Goal: Information Seeking & Learning: Learn about a topic

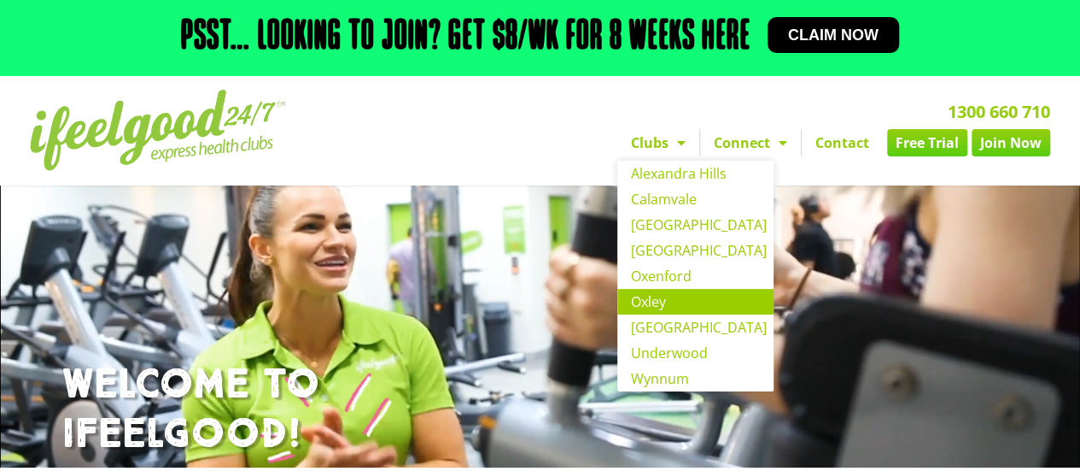
click at [656, 306] on link "Oxley" at bounding box center [695, 302] width 156 height 26
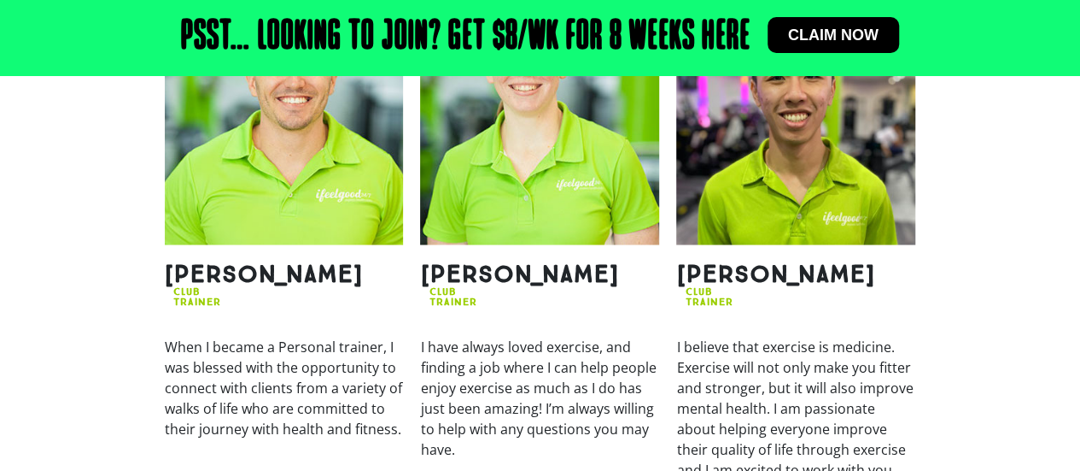
scroll to position [939, 0]
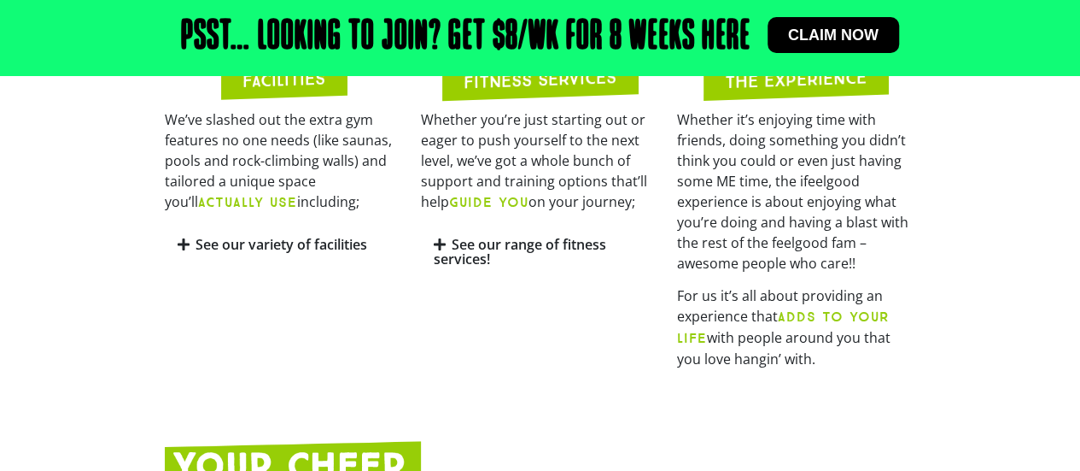
click at [186, 249] on icon at bounding box center [184, 244] width 12 height 14
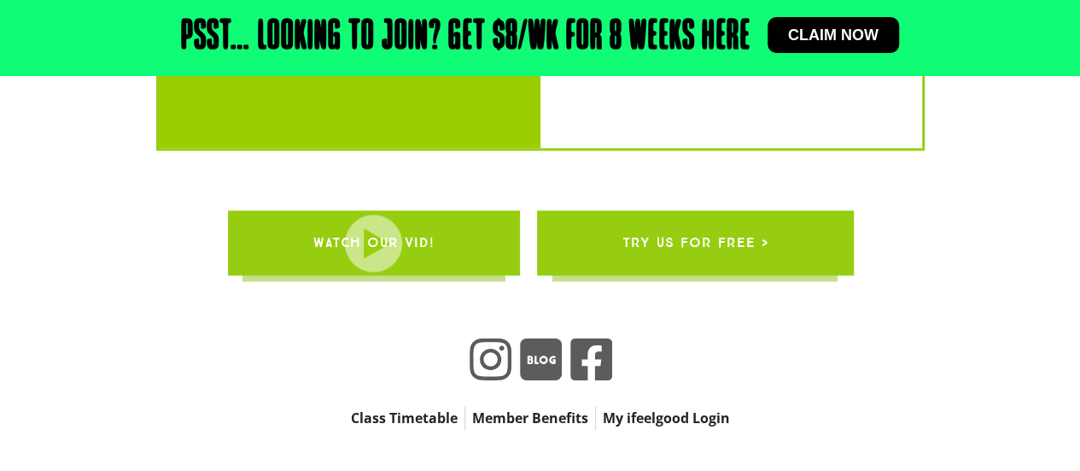
scroll to position [4396, 0]
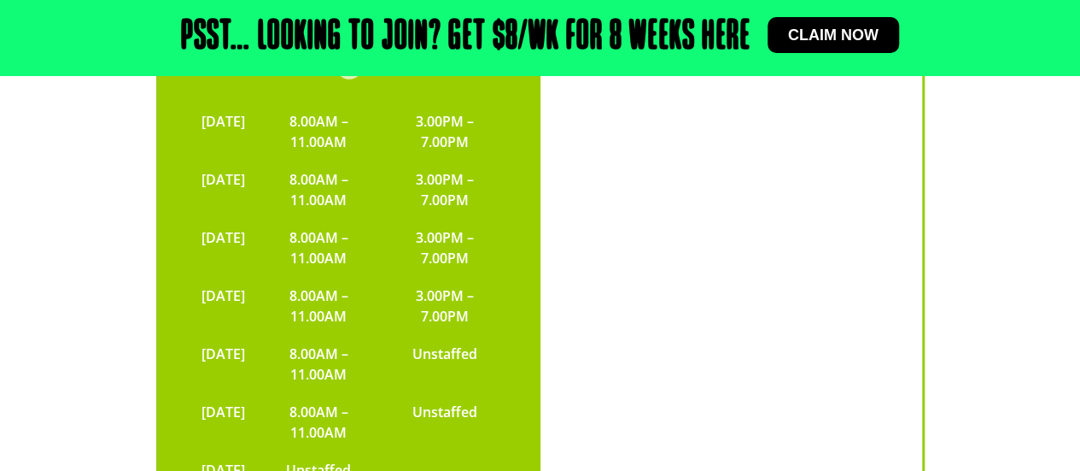
scroll to position [3883, 0]
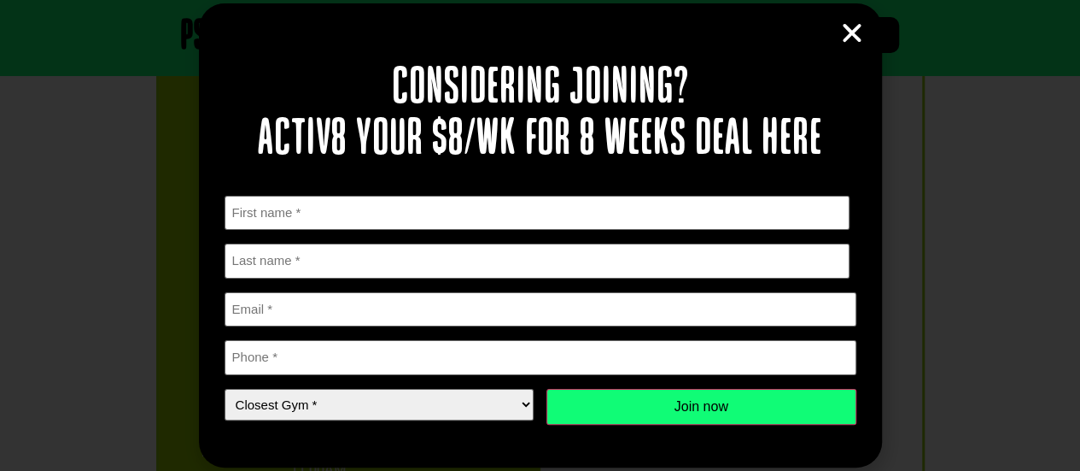
click at [850, 40] on icon "Close" at bounding box center [853, 33] width 26 height 26
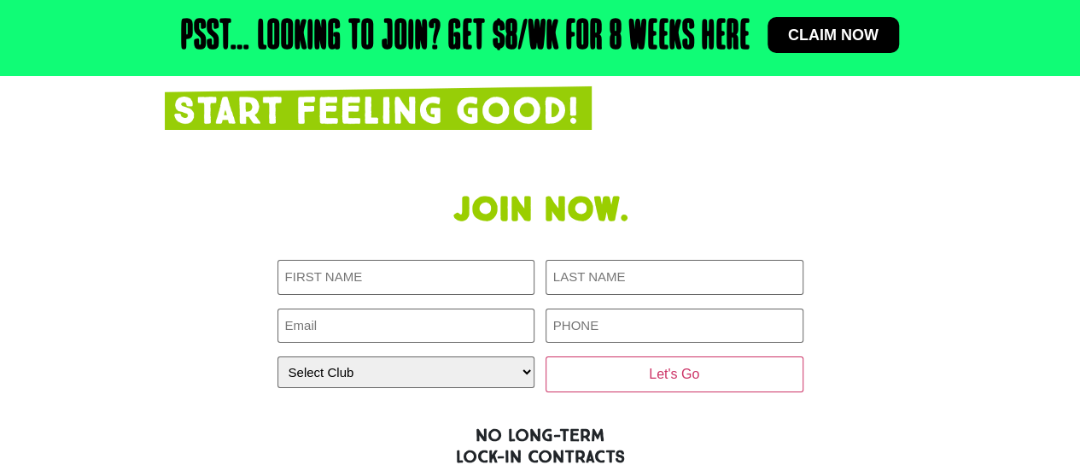
scroll to position [3029, 0]
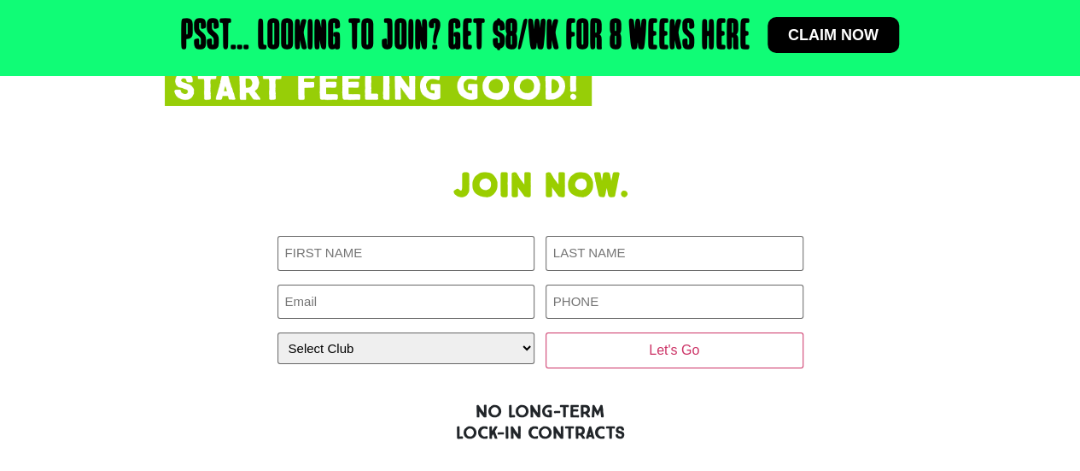
drag, startPoint x: 463, startPoint y: 411, endPoint x: 401, endPoint y: 398, distance: 63.6
click at [463, 470] on icon at bounding box center [467, 480] width 12 height 14
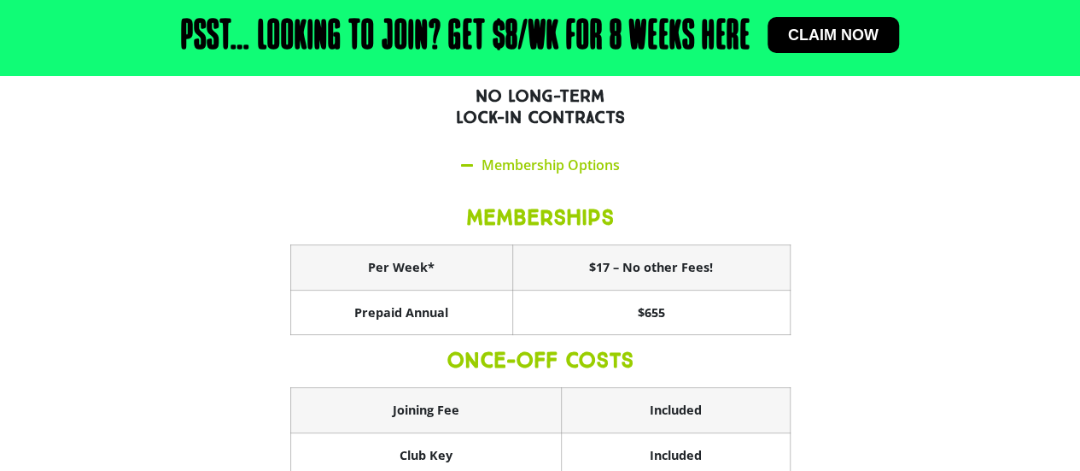
scroll to position [3371, 0]
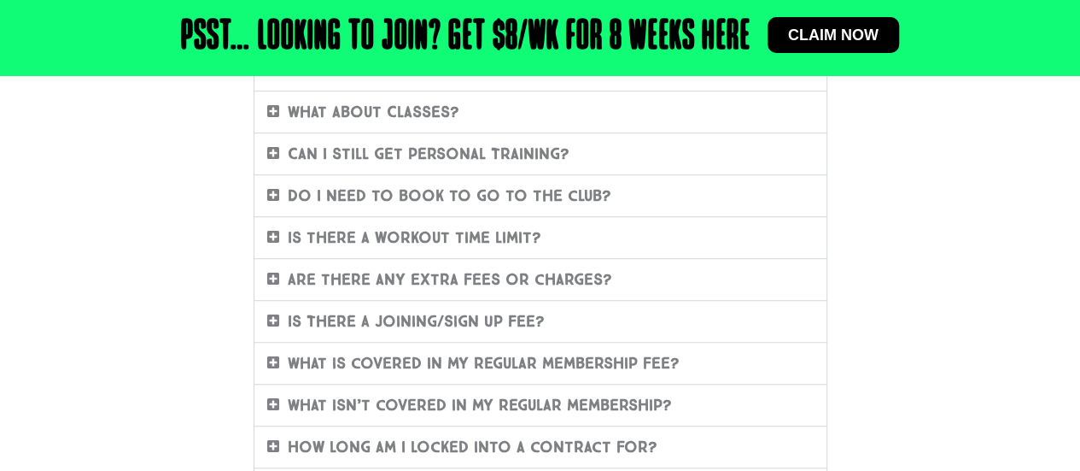
scroll to position [512, 0]
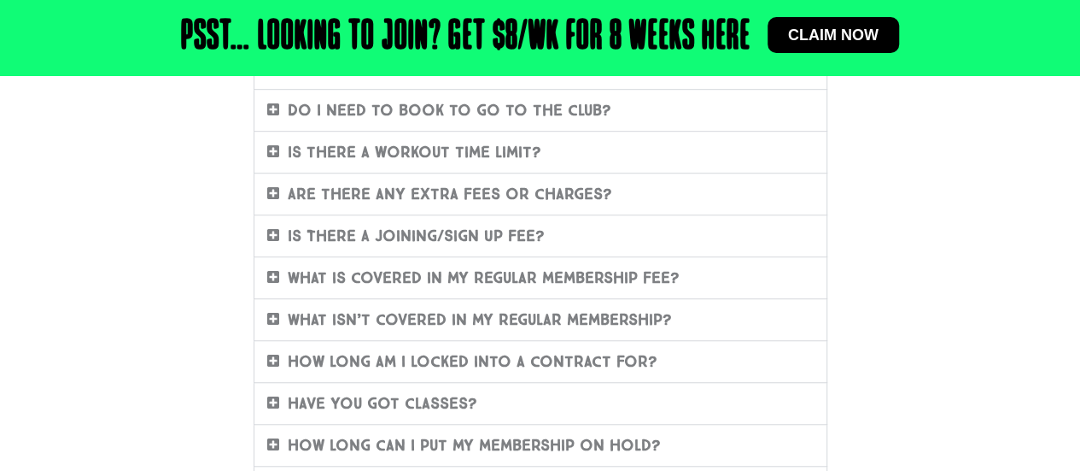
click at [268, 196] on icon at bounding box center [273, 193] width 12 height 14
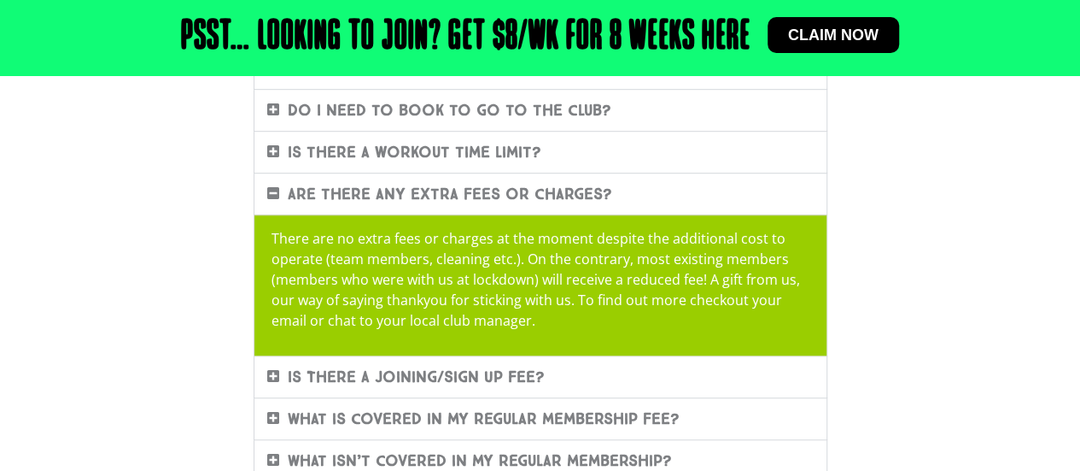
click at [274, 189] on icon at bounding box center [273, 193] width 12 height 14
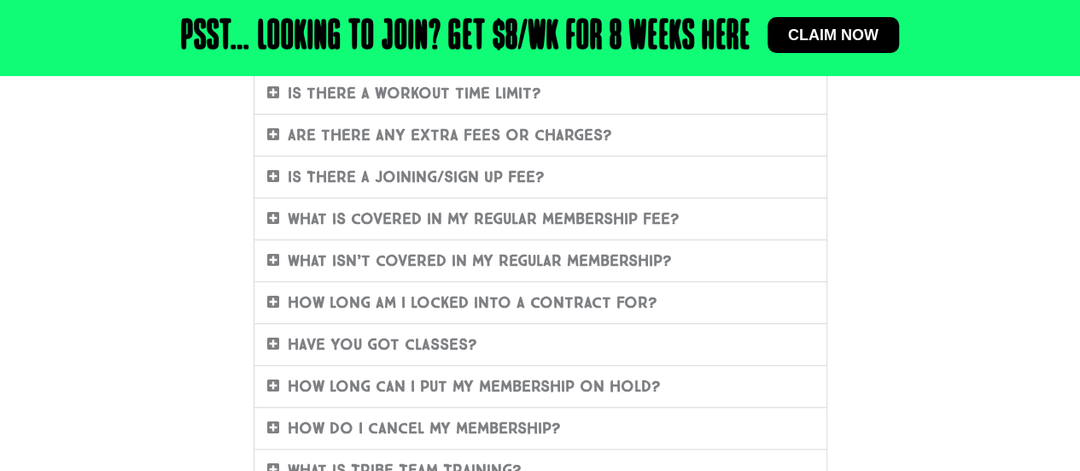
scroll to position [598, 0]
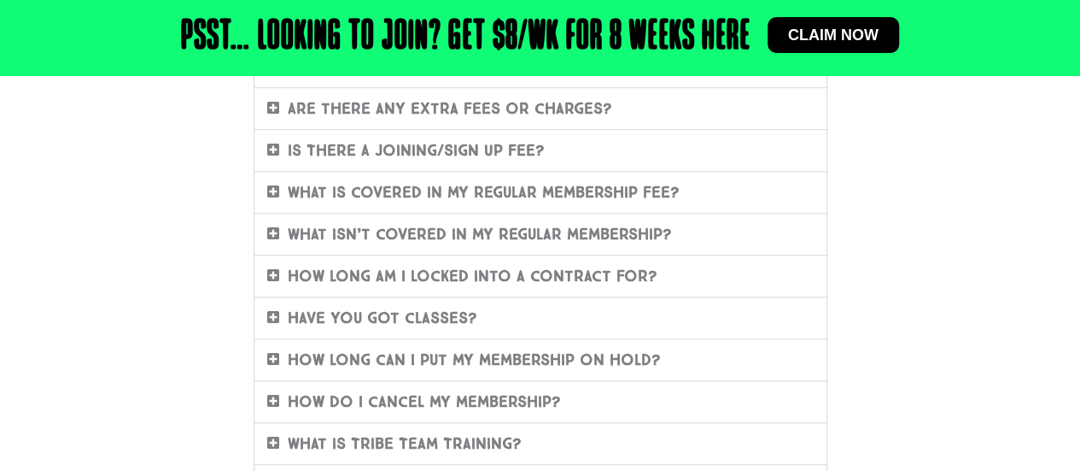
click at [275, 154] on icon at bounding box center [273, 150] width 12 height 14
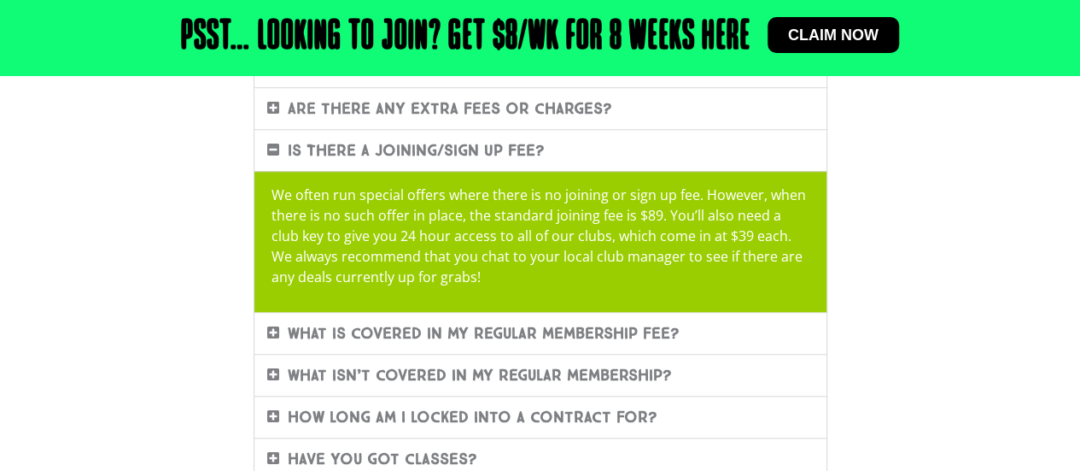
click at [271, 147] on icon at bounding box center [273, 150] width 12 height 14
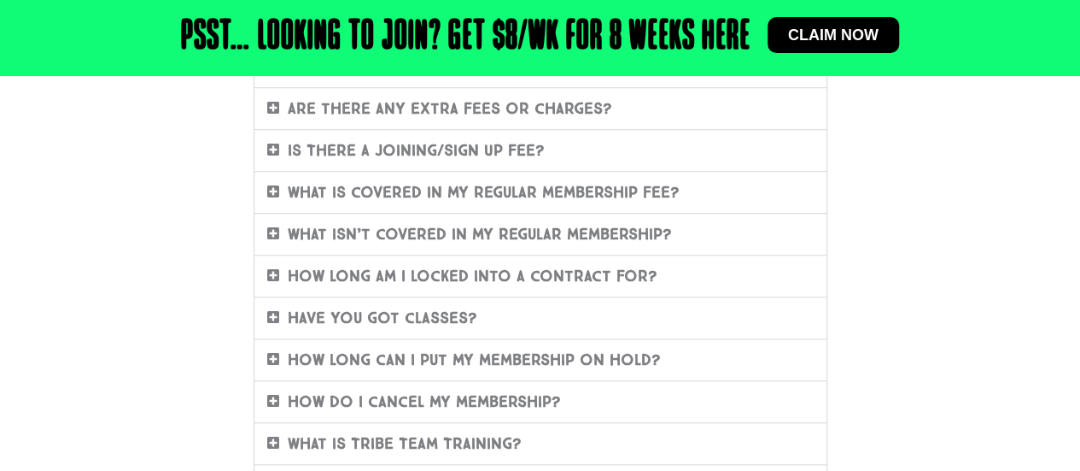
click at [270, 191] on icon at bounding box center [273, 191] width 12 height 14
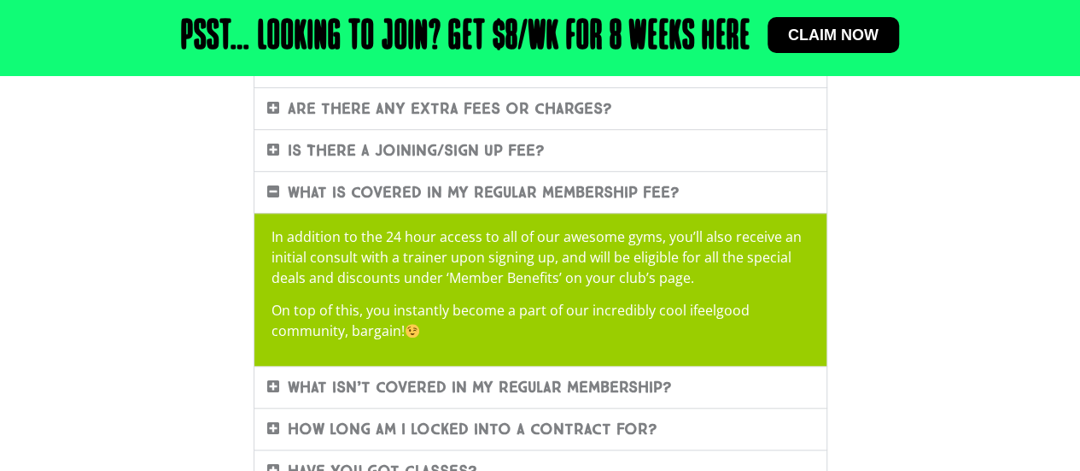
click at [272, 185] on icon at bounding box center [273, 191] width 12 height 14
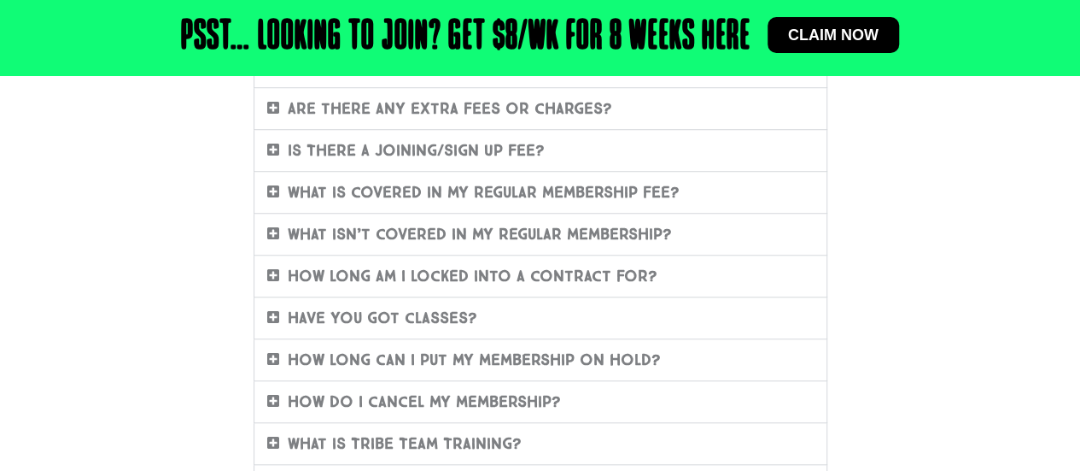
click at [260, 233] on div "What isn’t covered in my regular membership?" at bounding box center [541, 234] width 572 height 41
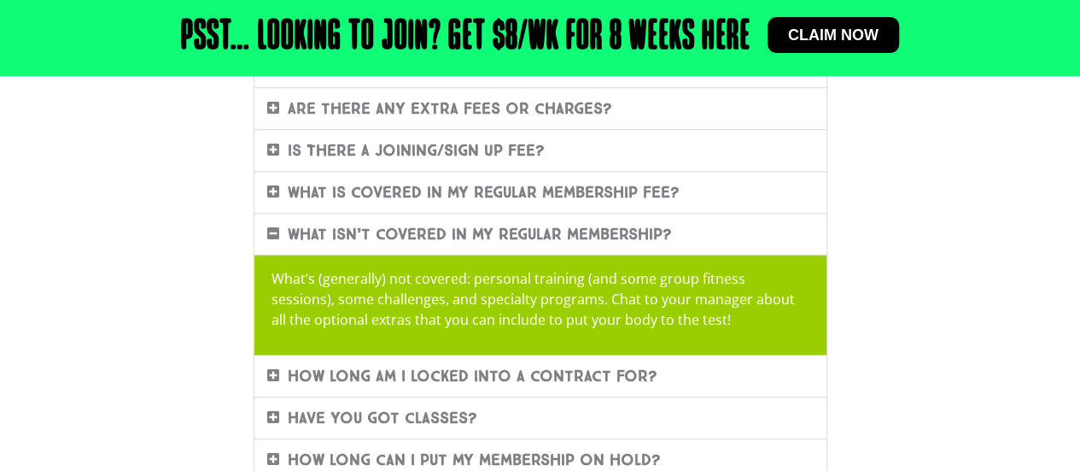
click at [278, 226] on span at bounding box center [277, 233] width 20 height 15
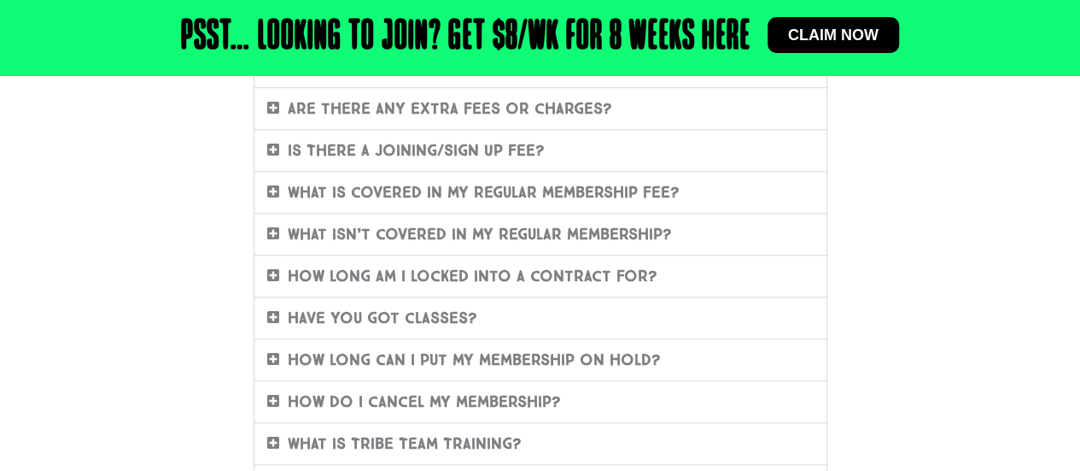
scroll to position [683, 0]
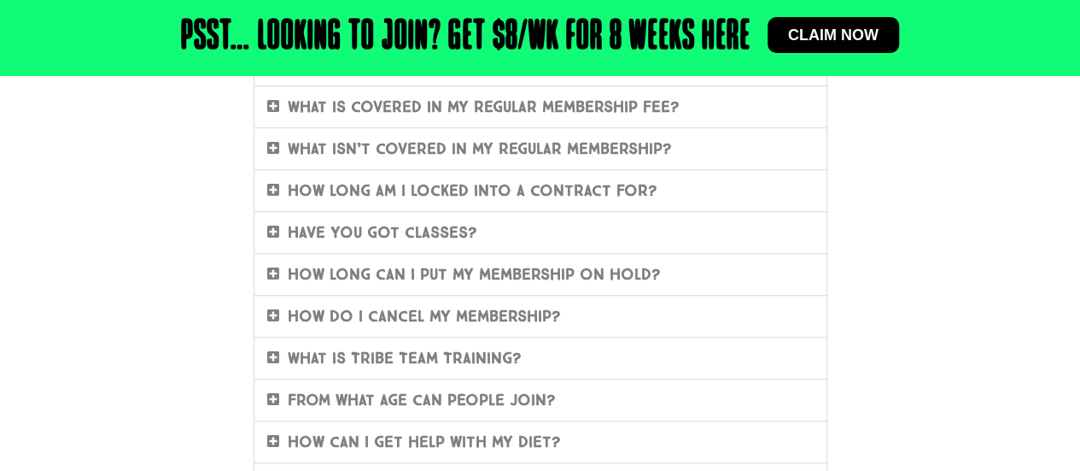
click at [269, 189] on icon at bounding box center [273, 190] width 12 height 14
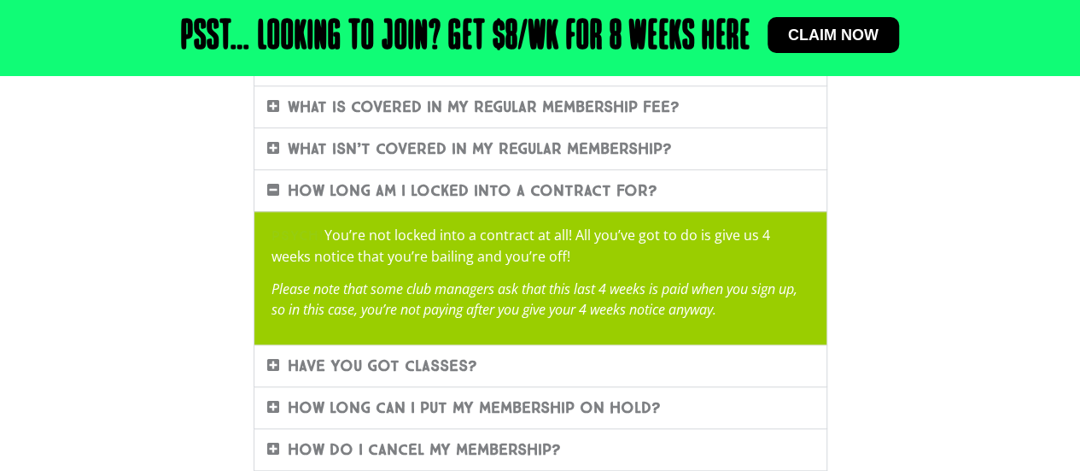
click at [269, 189] on icon at bounding box center [273, 190] width 12 height 14
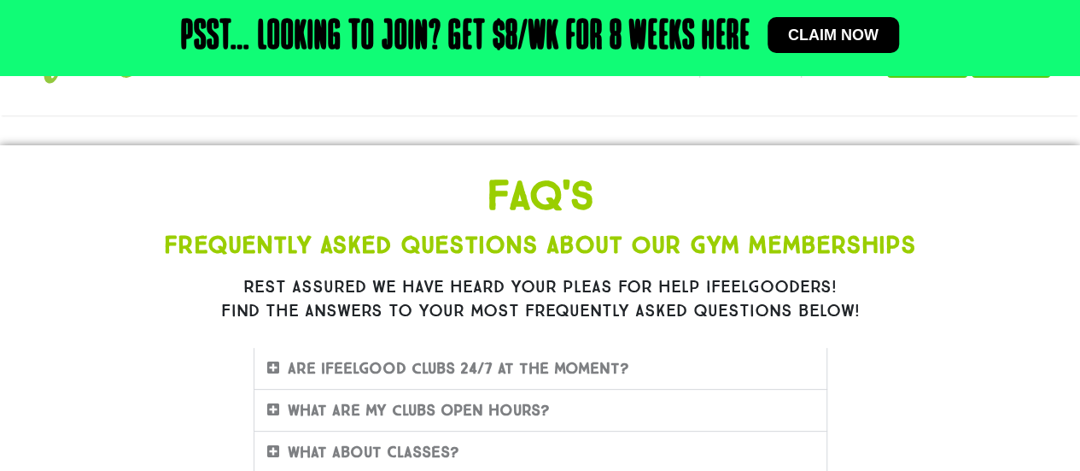
scroll to position [0, 0]
